Goal: Task Accomplishment & Management: Manage account settings

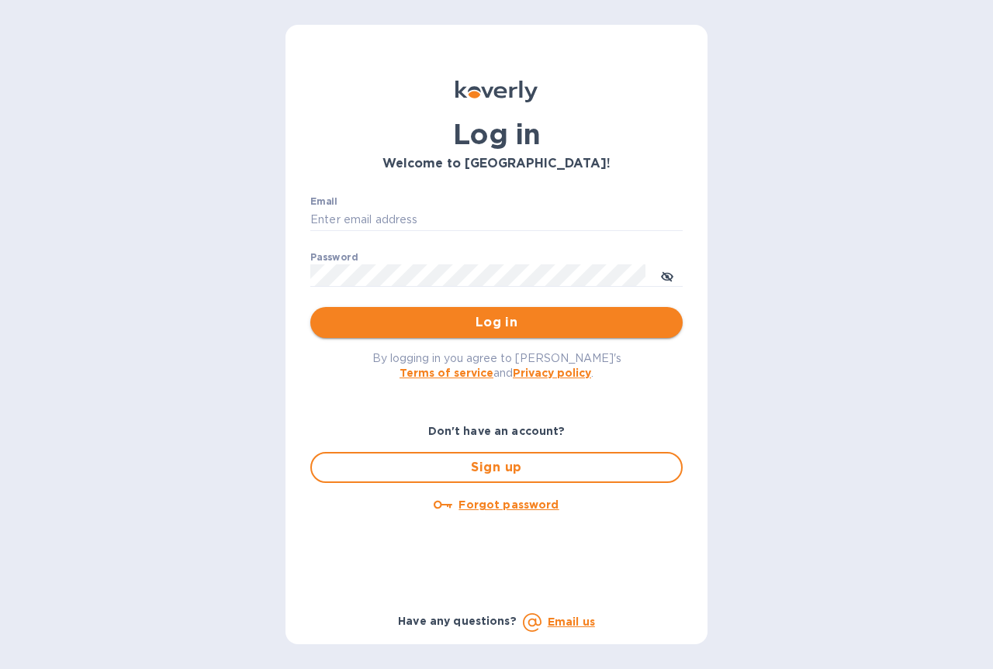
type input "chlwines@aol.com"
click at [508, 327] on span "Log in" at bounding box center [496, 322] width 347 height 19
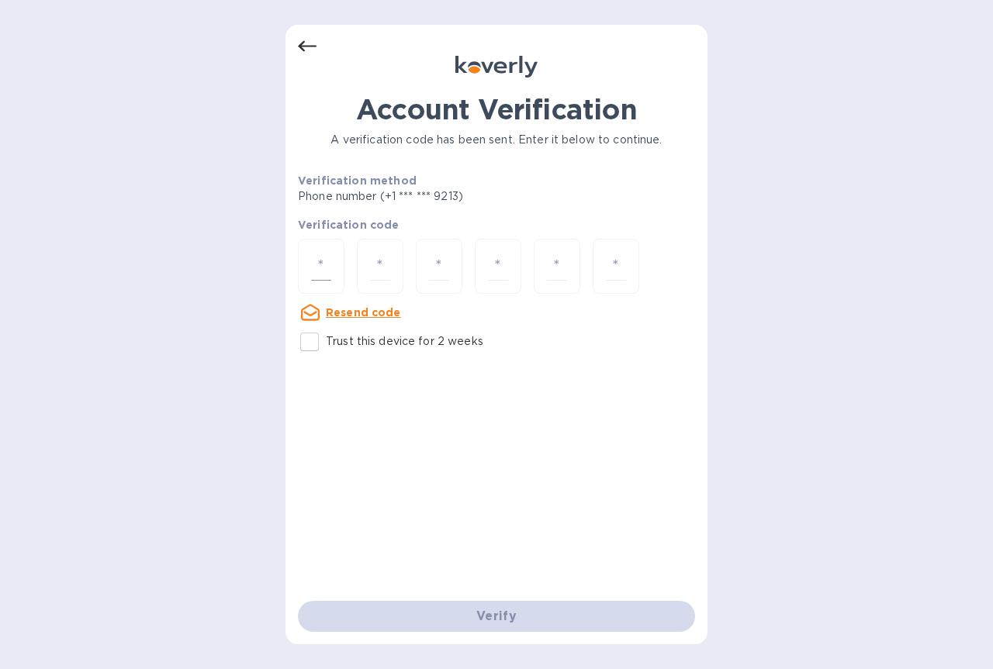
click at [330, 268] on input "number" at bounding box center [321, 266] width 20 height 29
type input "4"
type input "8"
type input "3"
type input "5"
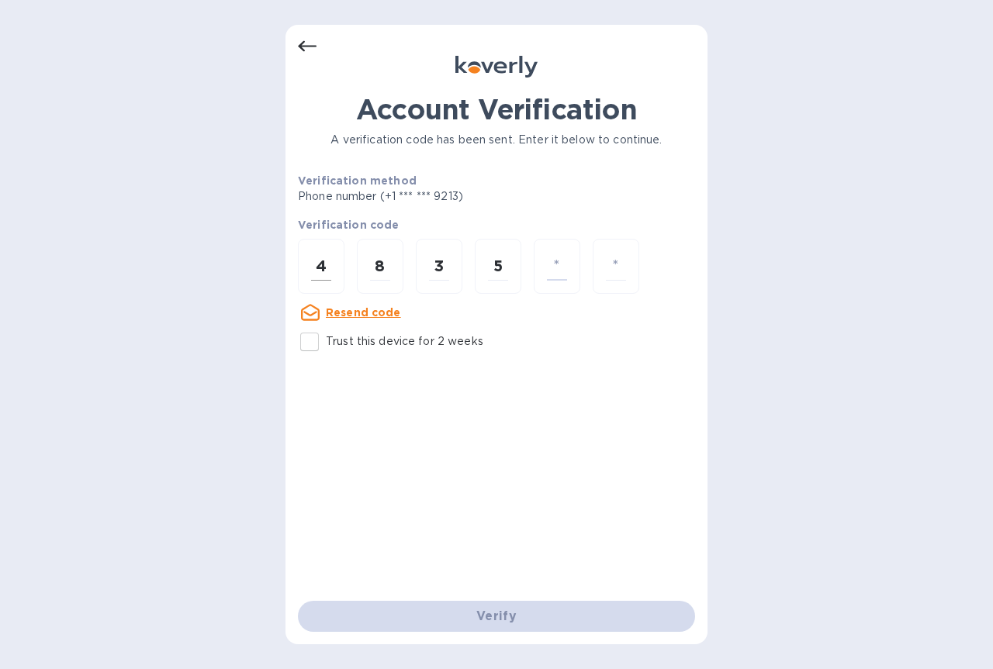
type input "8"
type input "4"
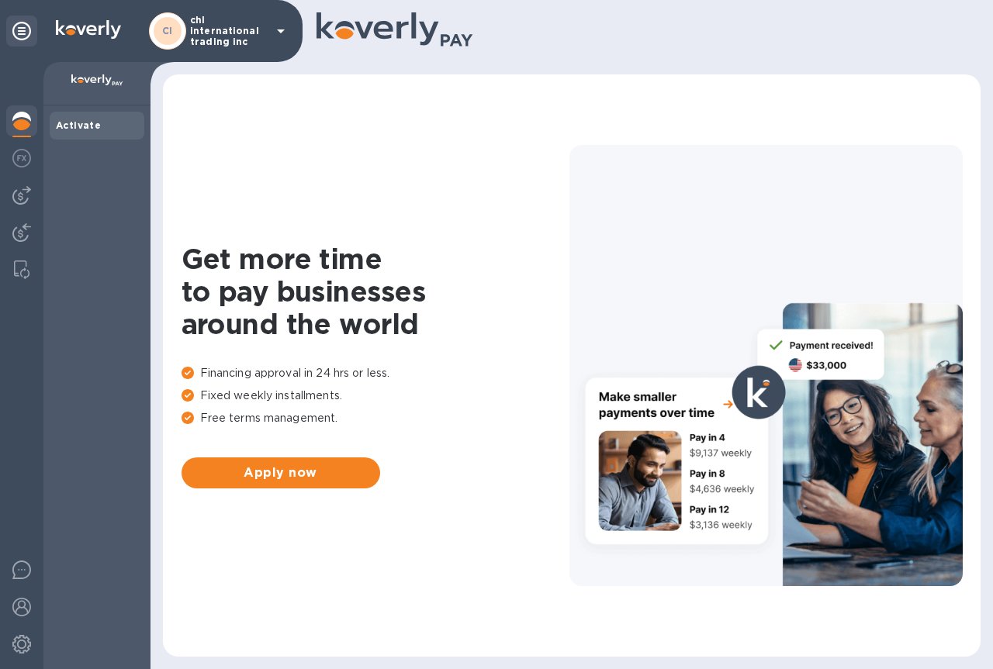
click at [26, 129] on img at bounding box center [21, 121] width 19 height 19
click at [24, 143] on div at bounding box center [21, 160] width 31 height 34
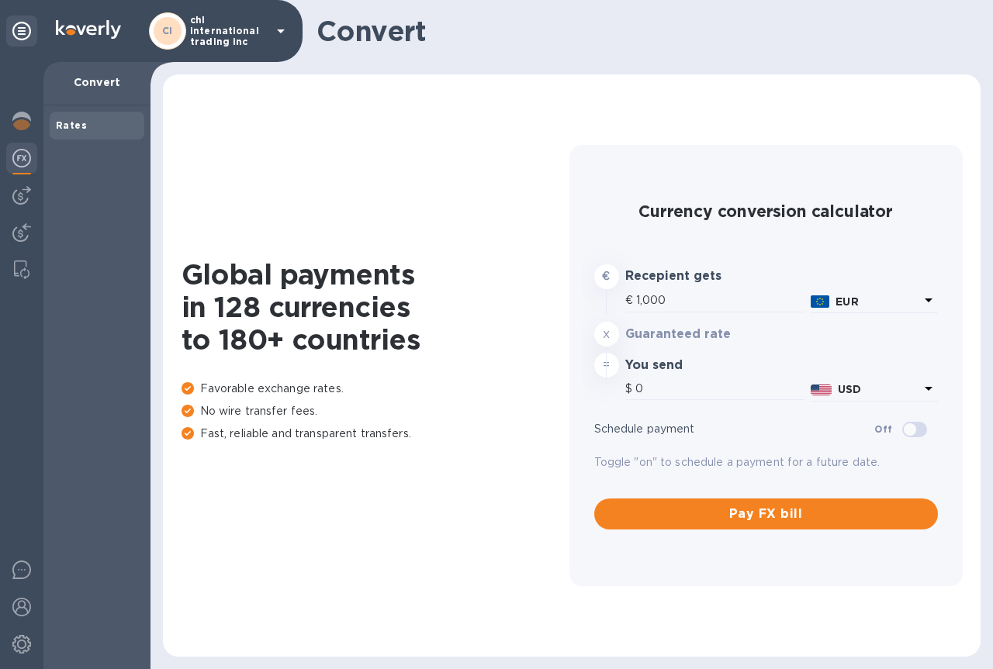
type input "1,174.25"
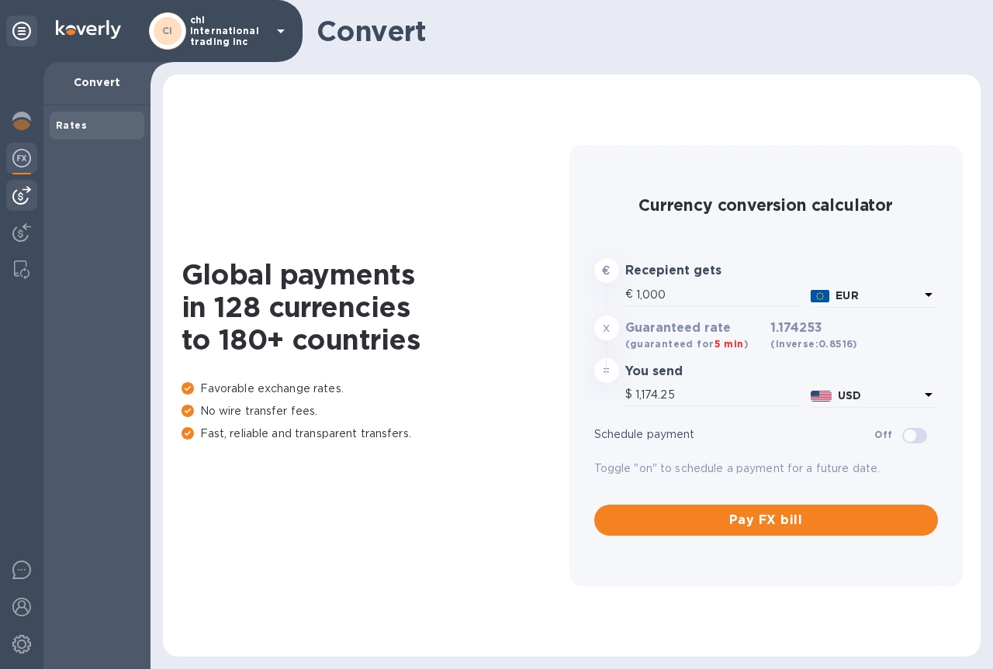
click at [16, 197] on img at bounding box center [21, 195] width 19 height 19
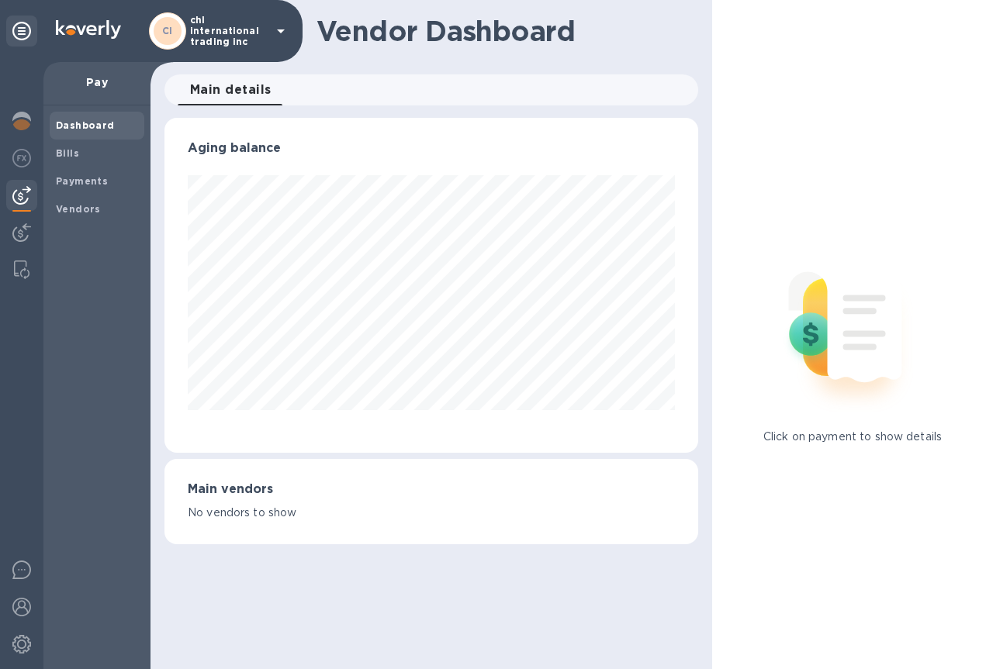
scroll to position [335, 534]
click at [89, 78] on p "Pay" at bounding box center [97, 82] width 82 height 16
click at [97, 83] on p "Pay" at bounding box center [97, 82] width 82 height 16
click at [29, 117] on img at bounding box center [21, 121] width 19 height 19
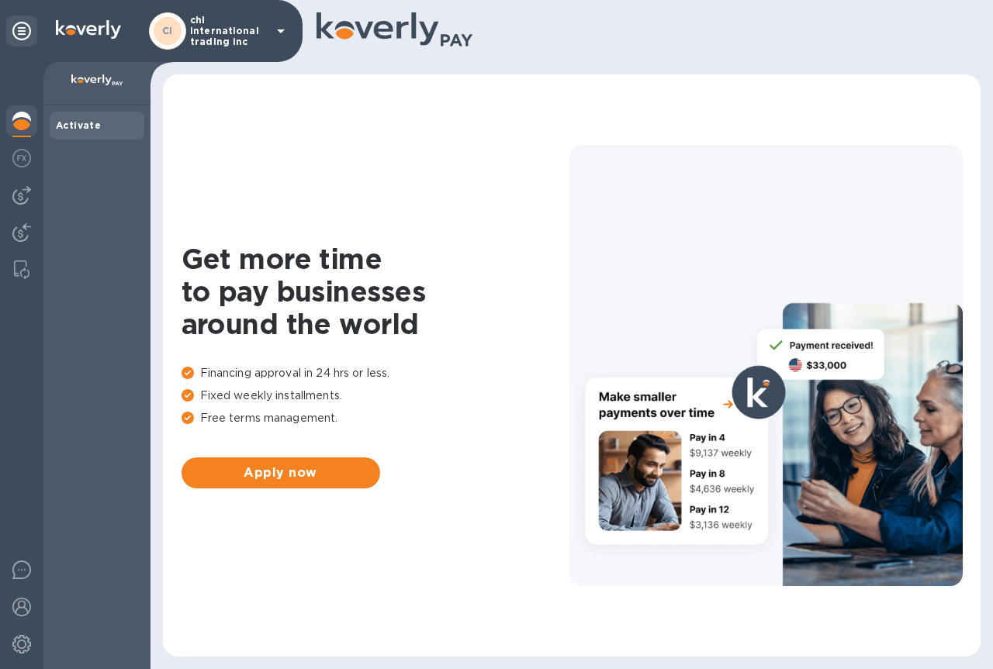
click at [104, 123] on div "Activate" at bounding box center [97, 126] width 82 height 16
click at [83, 123] on b "Activate" at bounding box center [78, 125] width 45 height 12
click at [95, 68] on div at bounding box center [96, 83] width 107 height 43
click at [91, 78] on img at bounding box center [97, 80] width 52 height 12
click at [93, 26] on img at bounding box center [88, 29] width 65 height 19
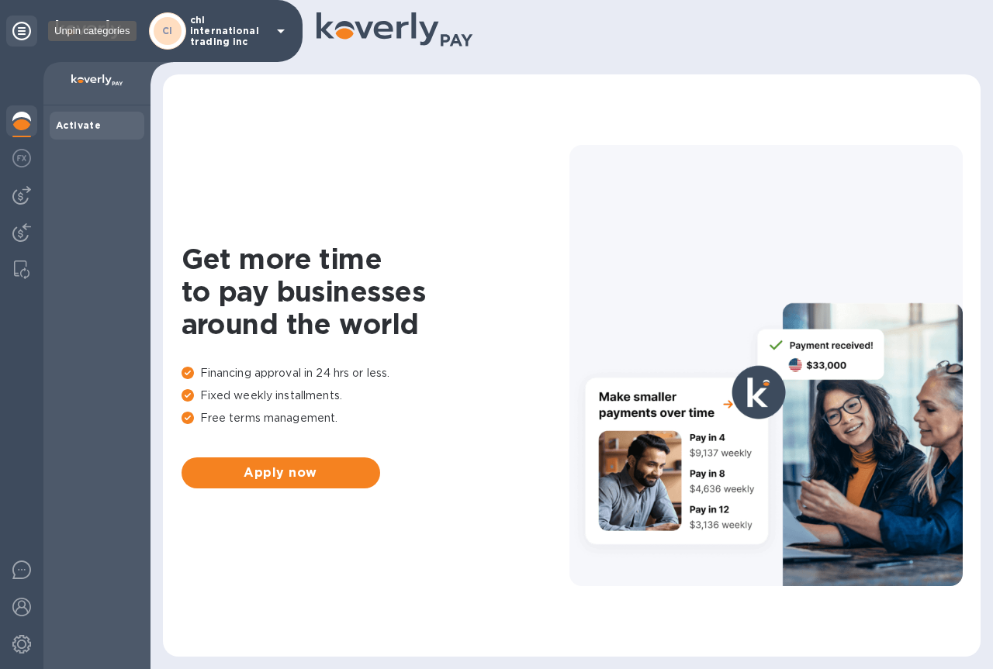
click at [26, 22] on icon at bounding box center [21, 31] width 19 height 19
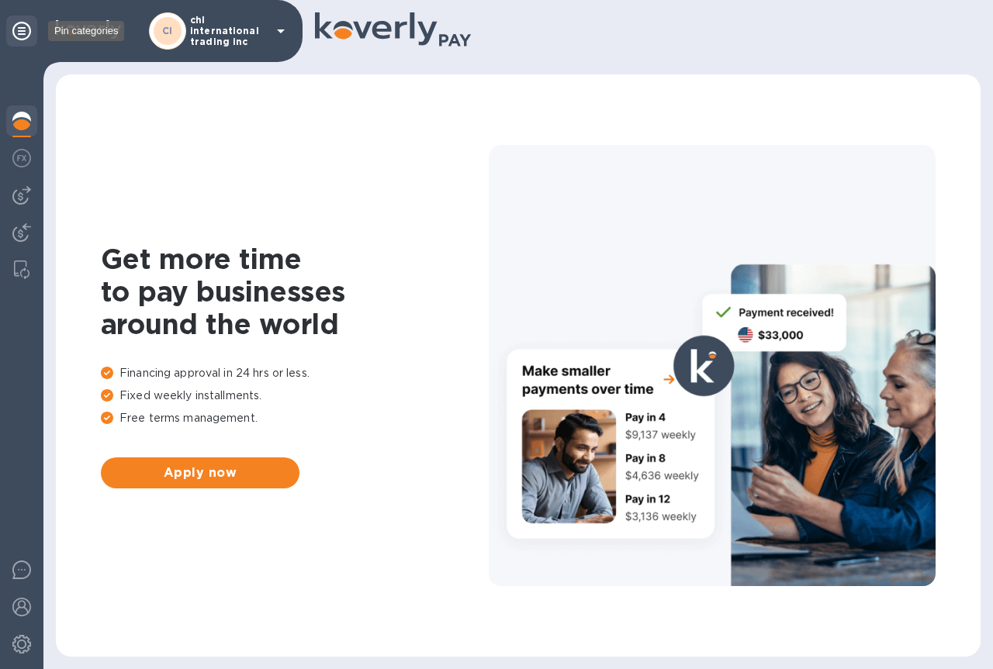
click at [19, 30] on icon at bounding box center [21, 31] width 19 height 19
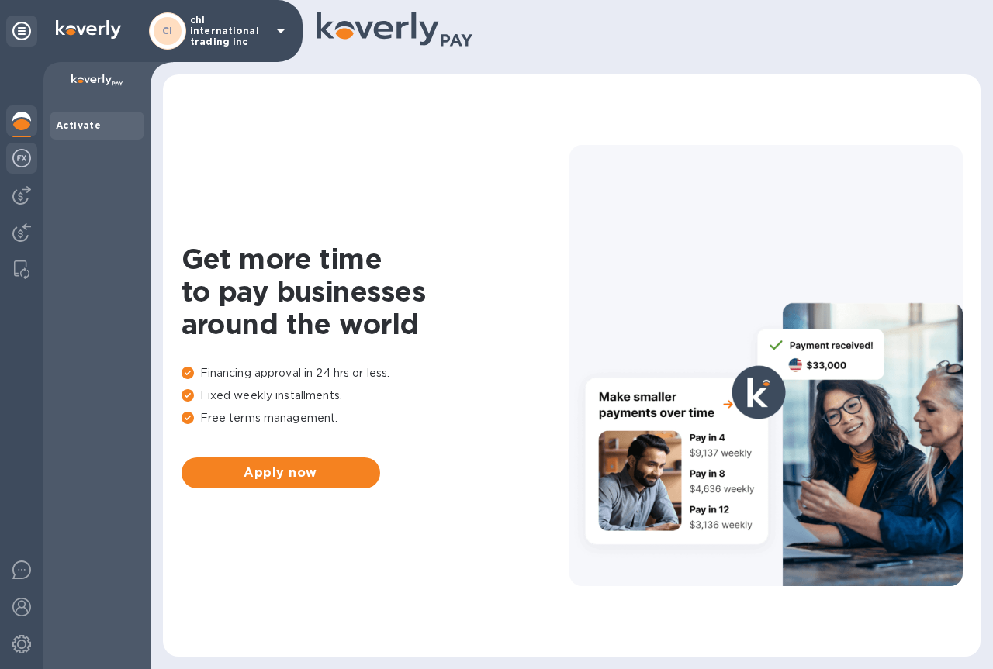
click at [27, 162] on img at bounding box center [21, 158] width 19 height 19
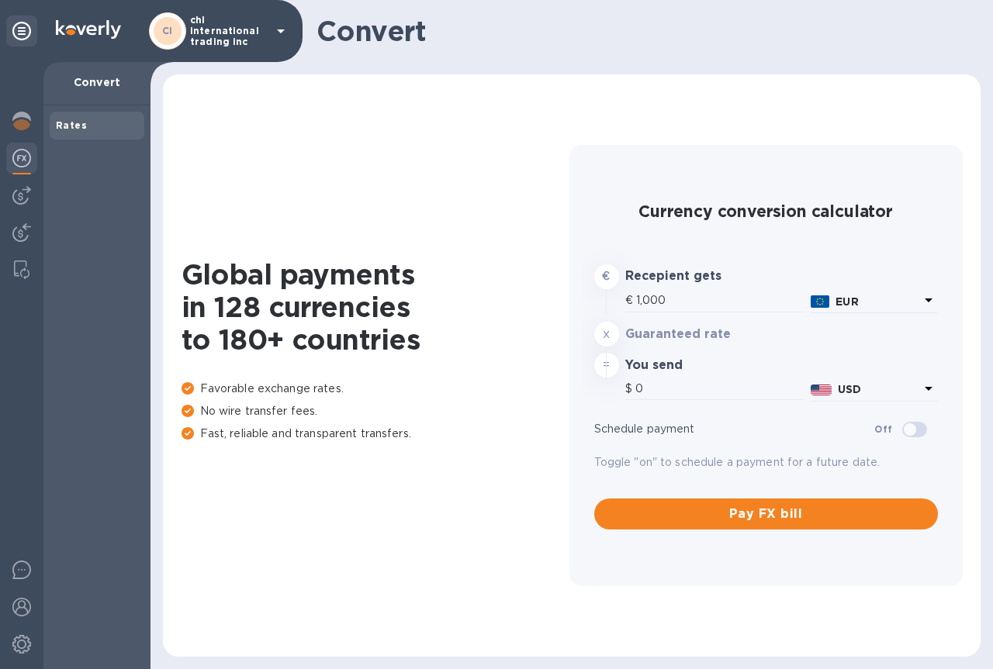
type input "1,174.15"
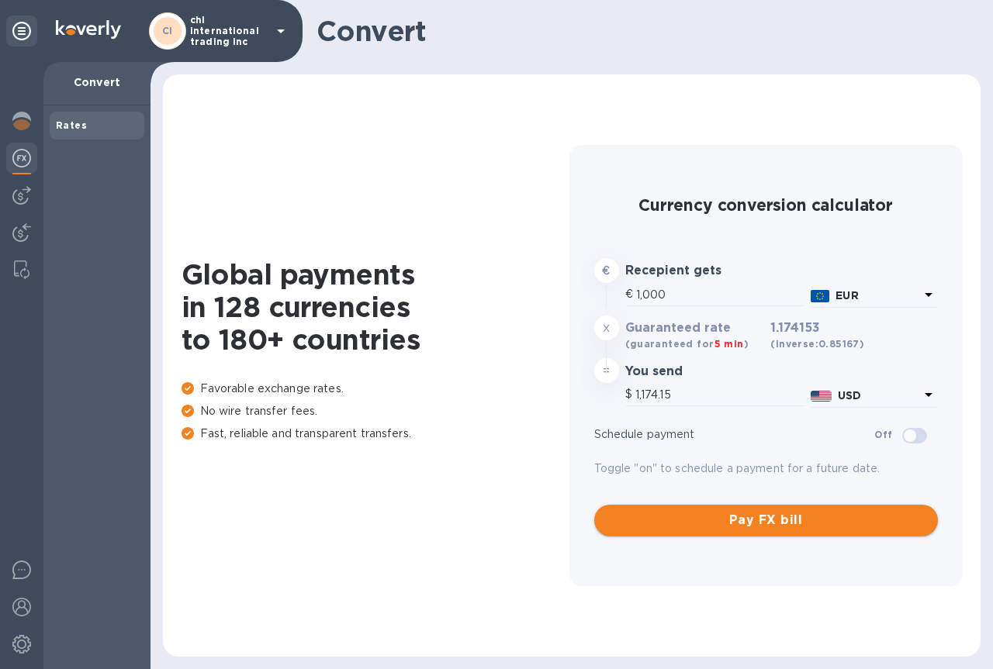
click at [736, 525] on span "Pay FX bill" at bounding box center [765, 520] width 319 height 19
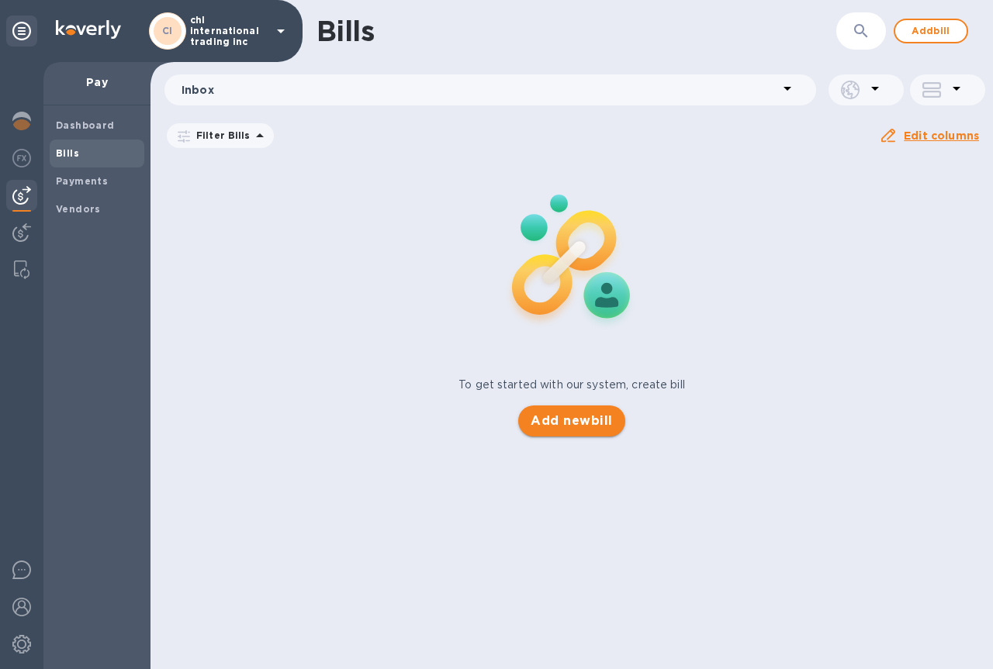
click at [594, 421] on span "Add new bill" at bounding box center [570, 421] width 81 height 19
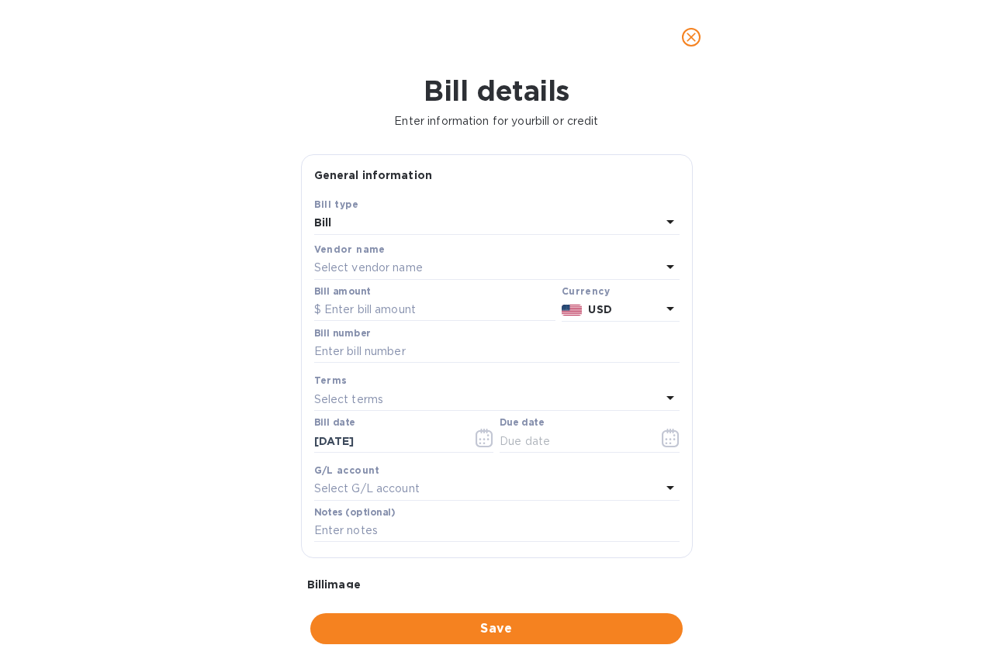
click at [406, 226] on div "Bill" at bounding box center [487, 223] width 347 height 22
click at [406, 255] on p "Bill" at bounding box center [490, 259] width 328 height 16
click at [406, 270] on p "Select vendor name" at bounding box center [368, 268] width 109 height 16
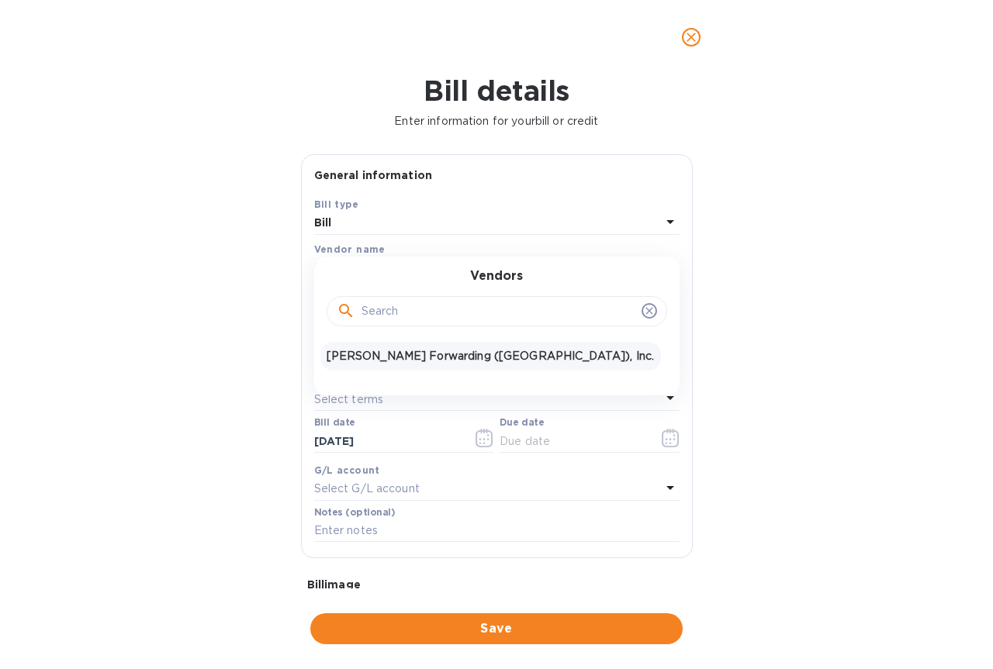
click at [398, 355] on p "[PERSON_NAME] Forwarding ([GEOGRAPHIC_DATA]), Inc." at bounding box center [490, 356] width 328 height 16
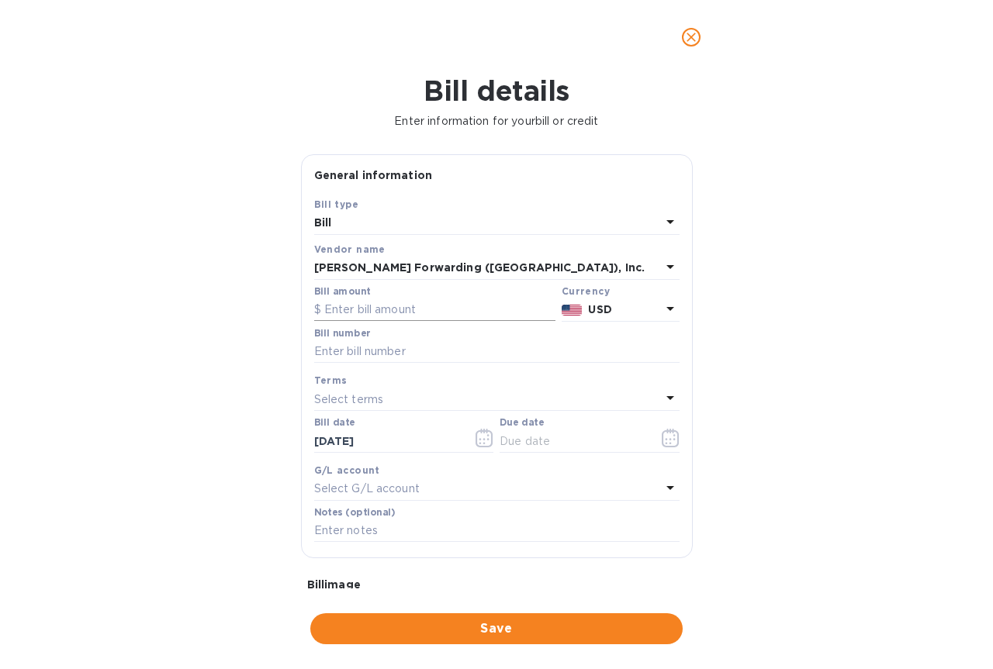
click at [394, 307] on input "text" at bounding box center [434, 310] width 241 height 23
type input "2,853.73"
click at [412, 347] on input "text" at bounding box center [496, 351] width 365 height 23
click at [427, 354] on input "CLT503234627" at bounding box center [496, 351] width 365 height 23
click at [404, 350] on input "CLT503234627" at bounding box center [496, 351] width 365 height 23
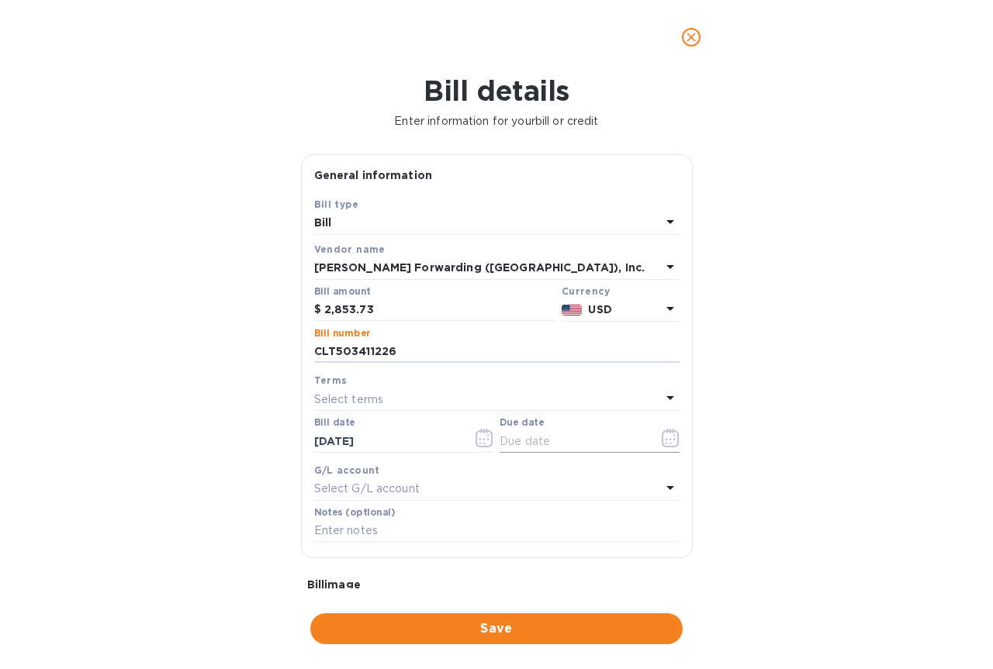
type input "CLT503411226"
click at [662, 440] on icon "button" at bounding box center [671, 438] width 18 height 19
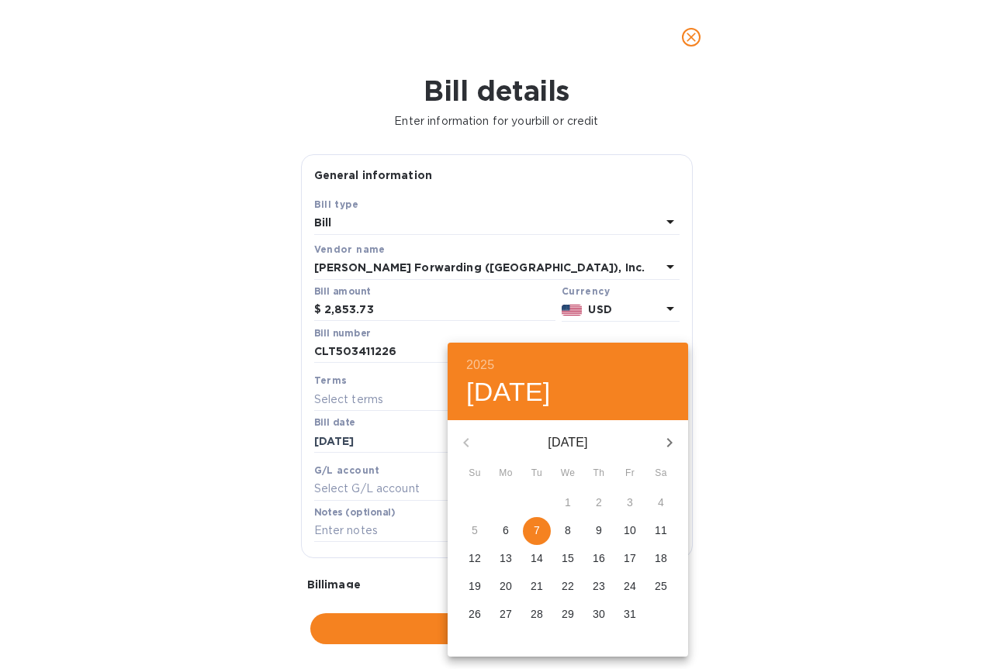
click at [536, 528] on p "7" at bounding box center [537, 531] width 6 height 16
type input "[DATE]"
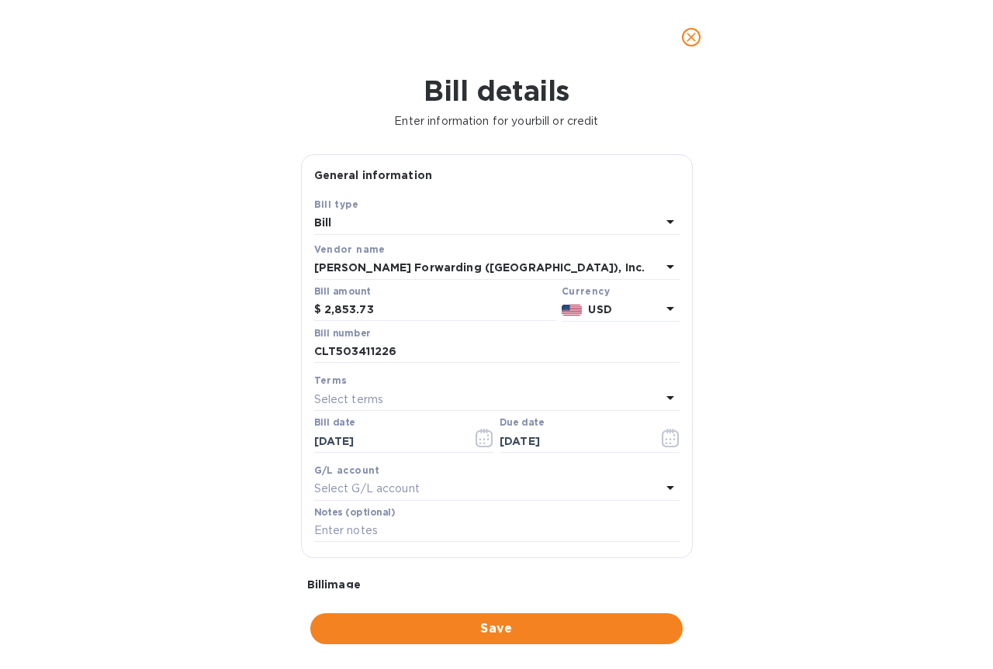
click at [661, 484] on icon at bounding box center [670, 487] width 19 height 19
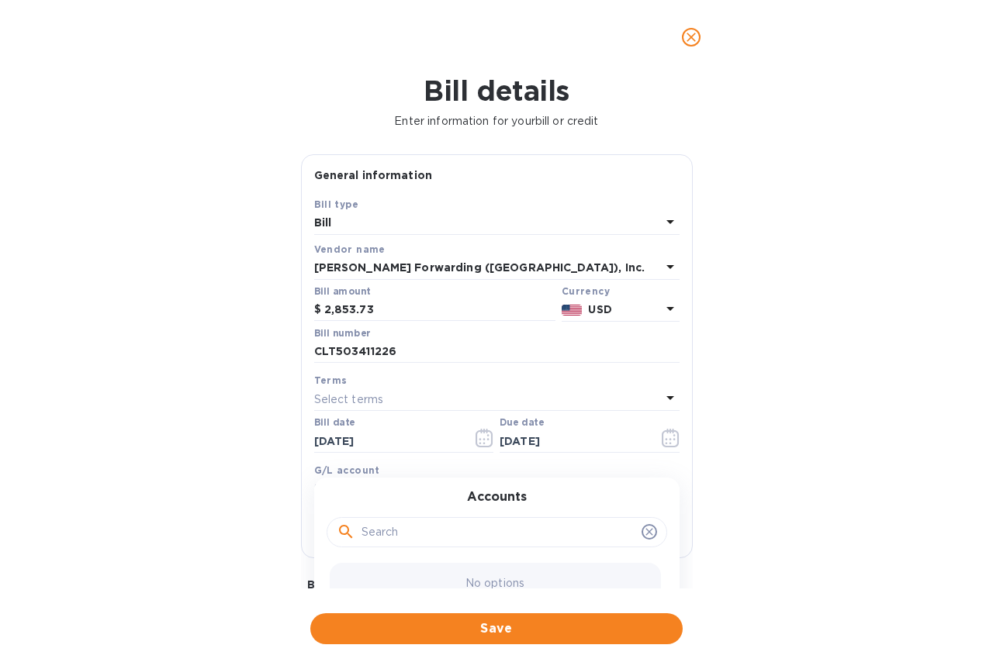
click at [661, 484] on div "Accounts No options" at bounding box center [496, 553] width 365 height 151
click at [643, 526] on icon at bounding box center [649, 532] width 12 height 12
click at [643, 532] on icon at bounding box center [649, 532] width 12 height 12
click at [484, 627] on span "Save" at bounding box center [496, 629] width 347 height 19
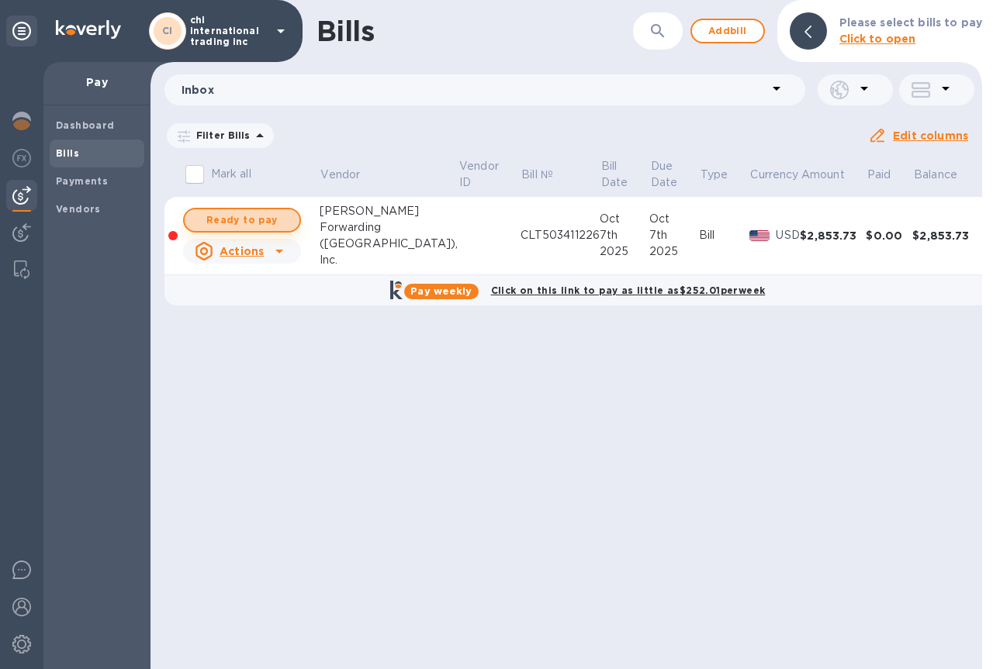
click at [237, 224] on span "Ready to pay" at bounding box center [242, 220] width 90 height 19
checkbox input "true"
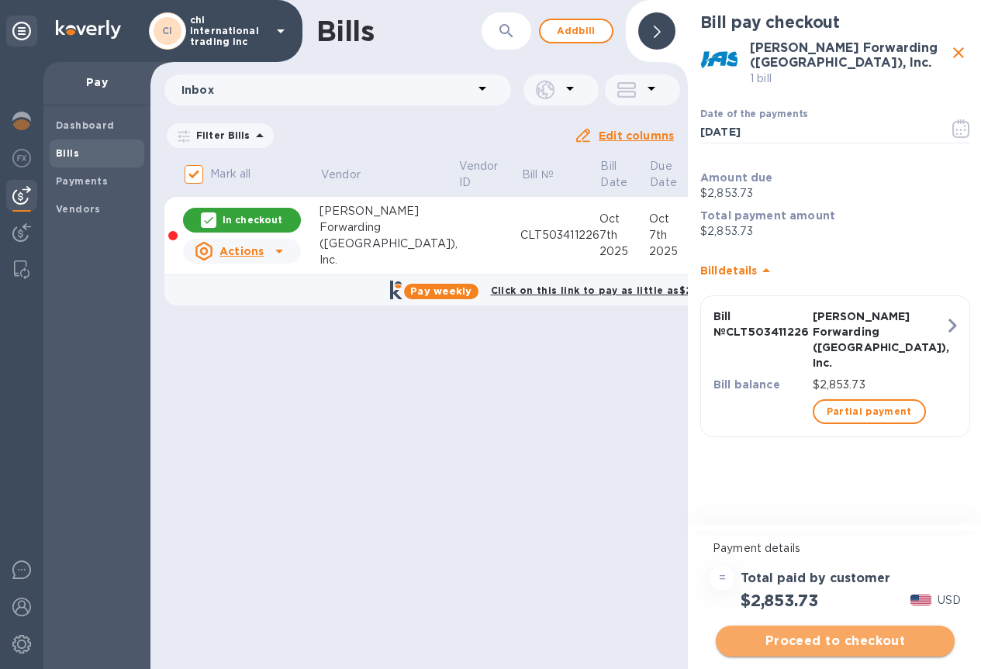
click at [807, 644] on span "Proceed to checkout" at bounding box center [835, 641] width 214 height 19
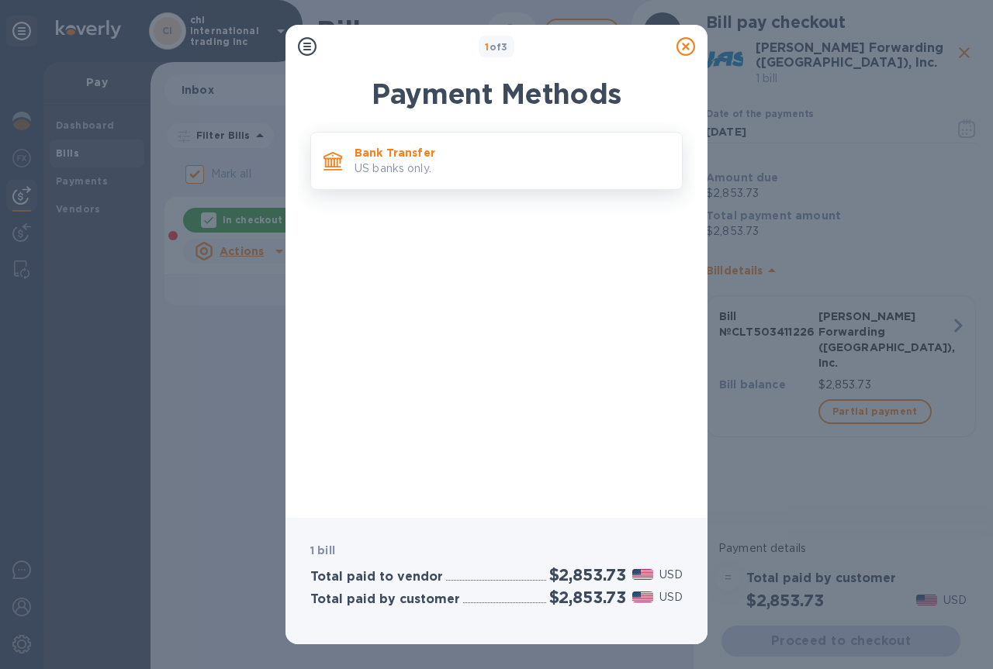
click at [406, 157] on p "Bank Transfer" at bounding box center [511, 153] width 315 height 16
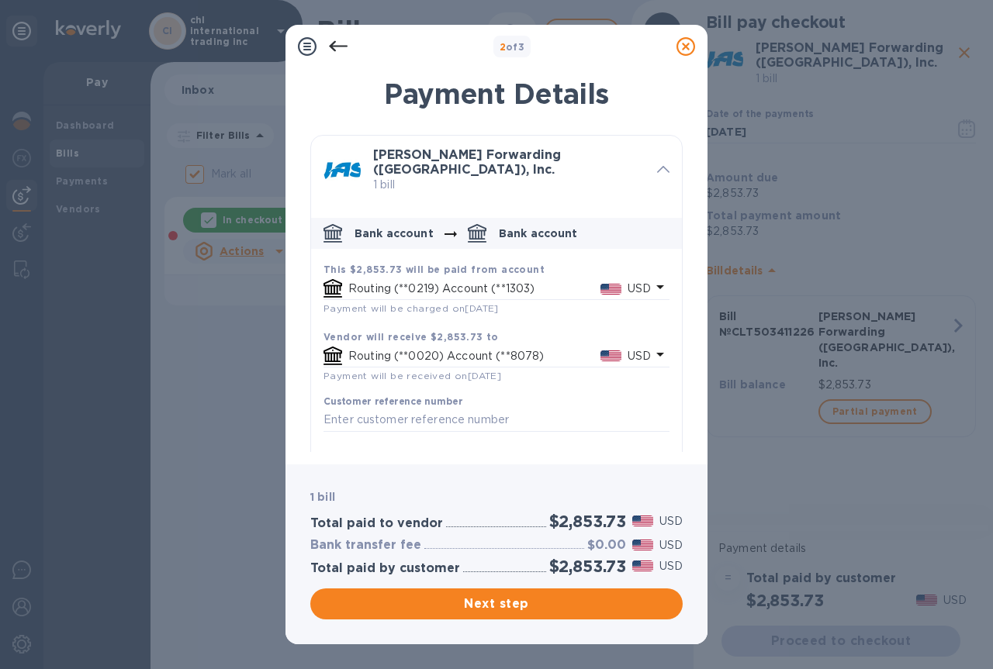
click at [453, 284] on p "Routing (**0219) Account (**1303)" at bounding box center [474, 289] width 252 height 16
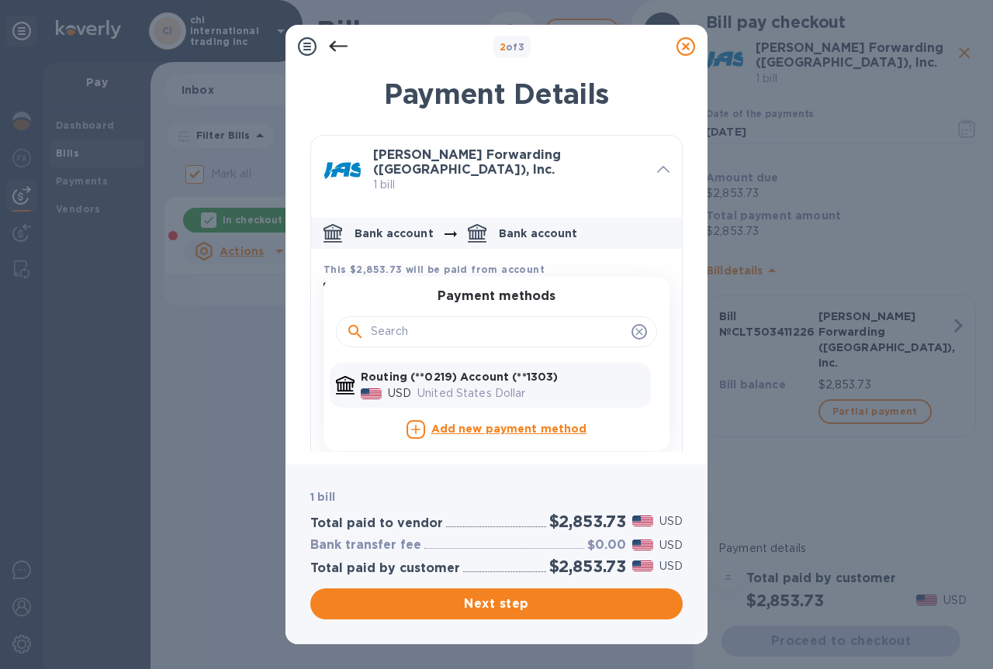
click at [443, 371] on b "Routing (**0219) Account (**1303)" at bounding box center [459, 377] width 197 height 12
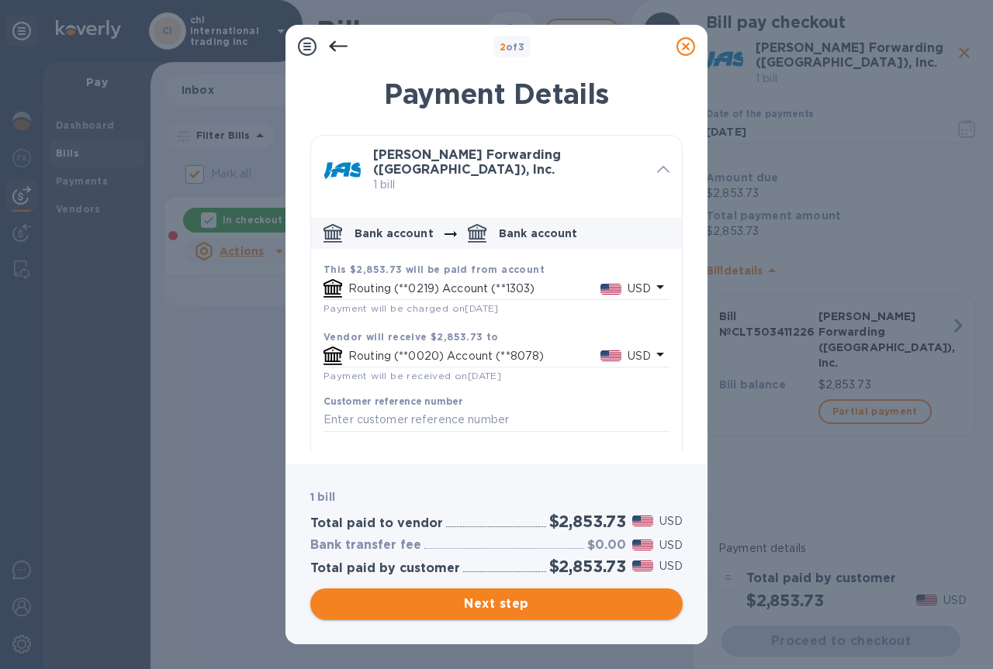
click at [503, 605] on span "Next step" at bounding box center [496, 604] width 347 height 19
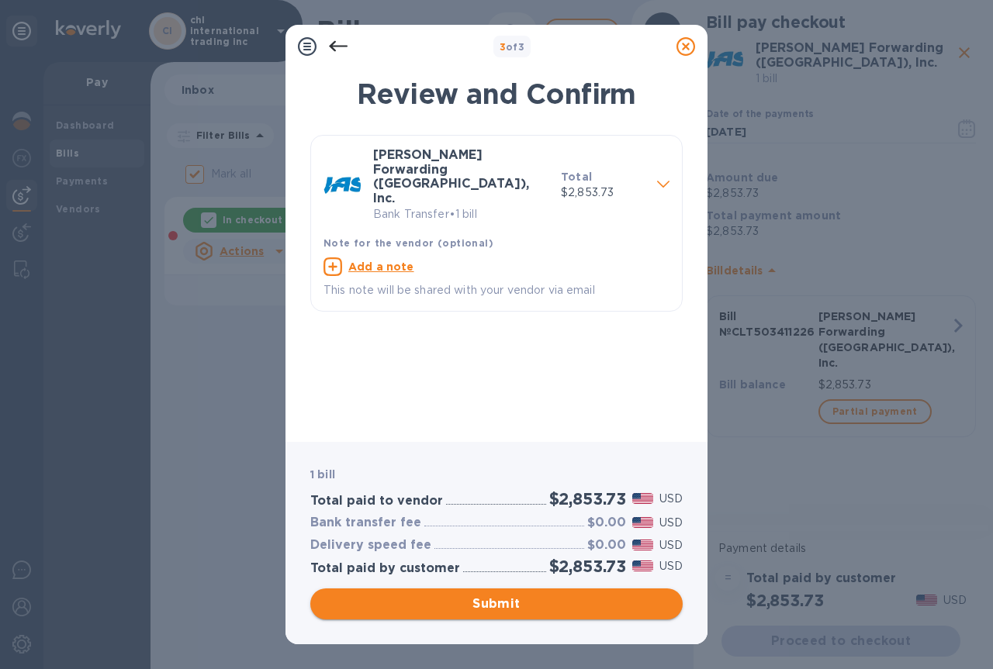
click at [503, 605] on span "Submit" at bounding box center [496, 604] width 347 height 19
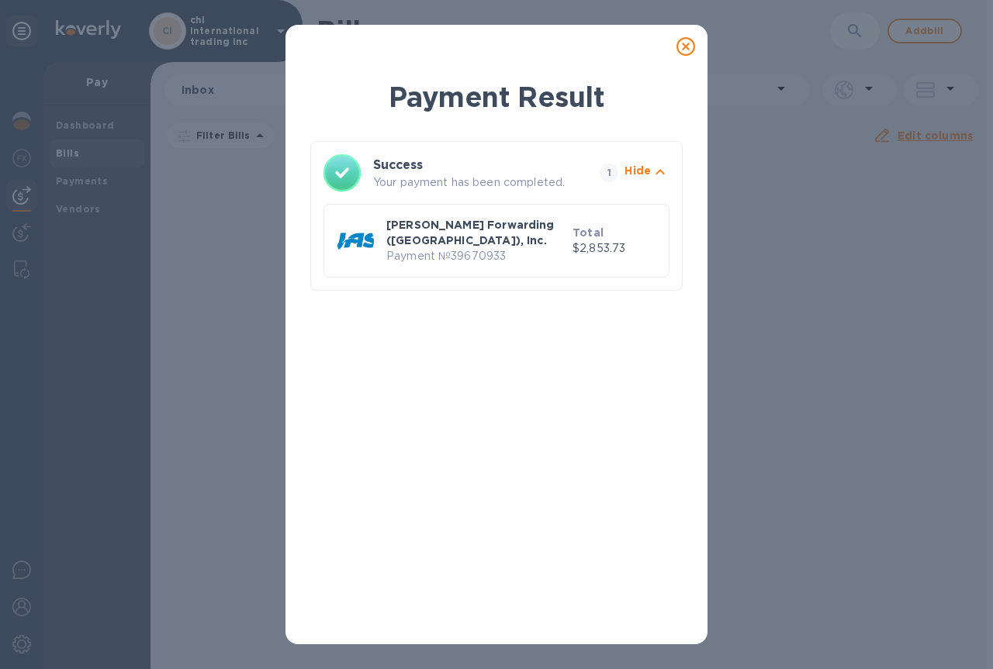
click at [400, 173] on h3 "Success" at bounding box center [472, 165] width 199 height 19
click at [666, 171] on icon "button" at bounding box center [660, 172] width 19 height 19
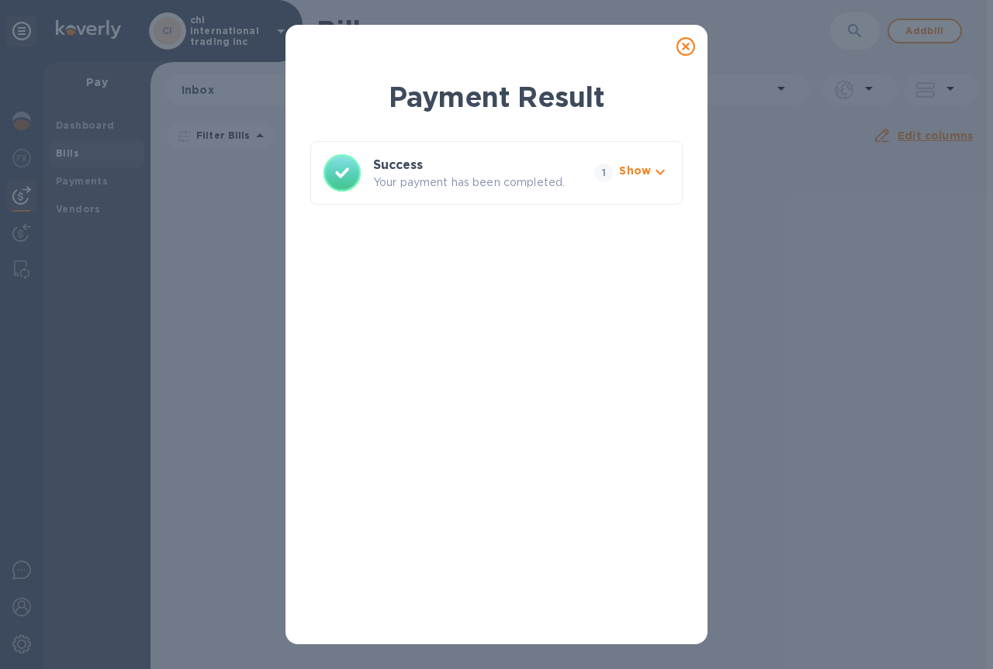
click at [665, 171] on icon "button" at bounding box center [660, 172] width 19 height 19
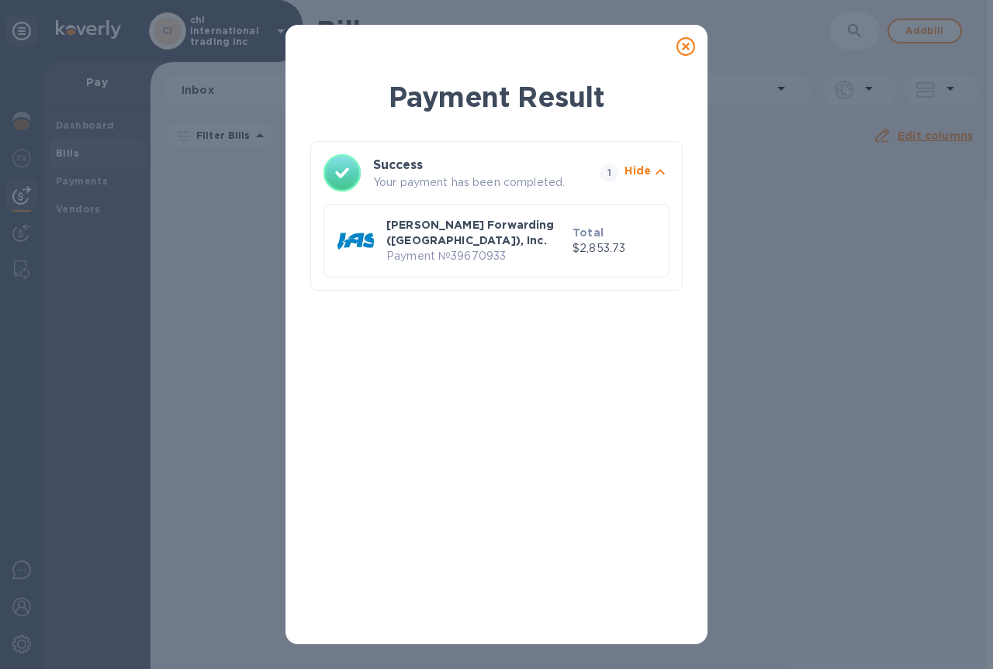
click at [519, 219] on div "[PERSON_NAME] Forwarding ([GEOGRAPHIC_DATA]), Inc. Payment № 39670933" at bounding box center [476, 241] width 186 height 54
click at [519, 219] on p "[PERSON_NAME] Forwarding ([GEOGRAPHIC_DATA]), Inc." at bounding box center [476, 232] width 180 height 31
click at [687, 45] on icon at bounding box center [685, 46] width 19 height 19
